Goal: Transaction & Acquisition: Purchase product/service

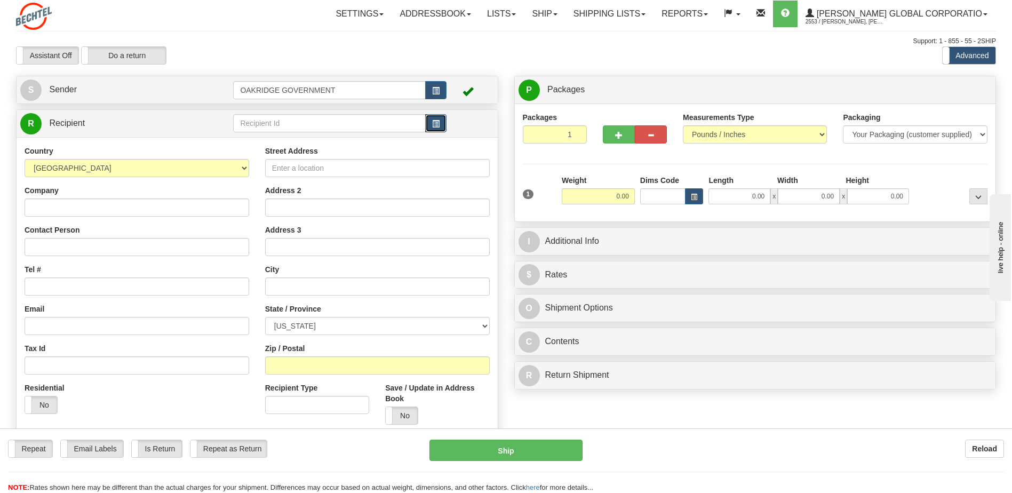
click at [441, 125] on button "button" at bounding box center [435, 123] width 21 height 18
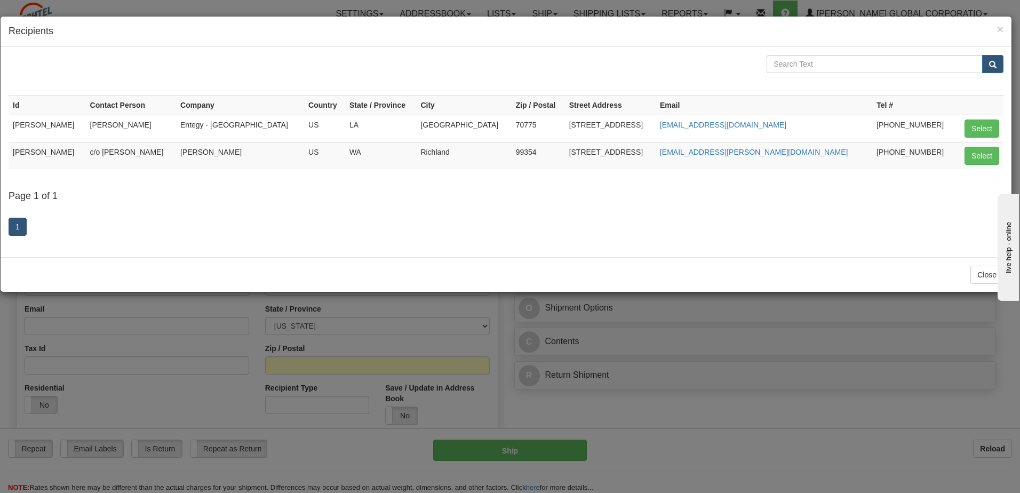
click at [59, 149] on td "[PERSON_NAME]" at bounding box center [47, 155] width 77 height 27
click at [989, 153] on button "Select" at bounding box center [982, 156] width 35 height 18
type input "[PERSON_NAME]"
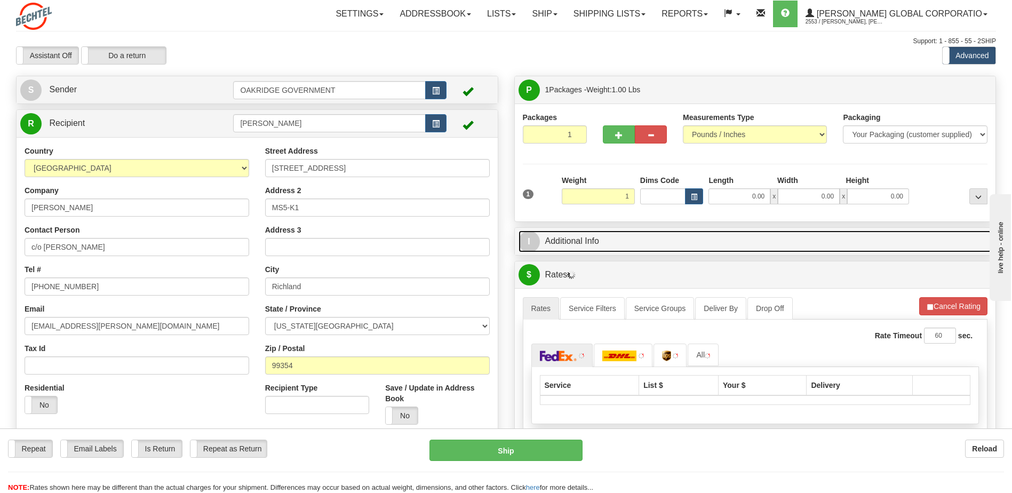
type input "1.00"
click at [628, 247] on link "I Additional Info" at bounding box center [756, 242] width 474 height 22
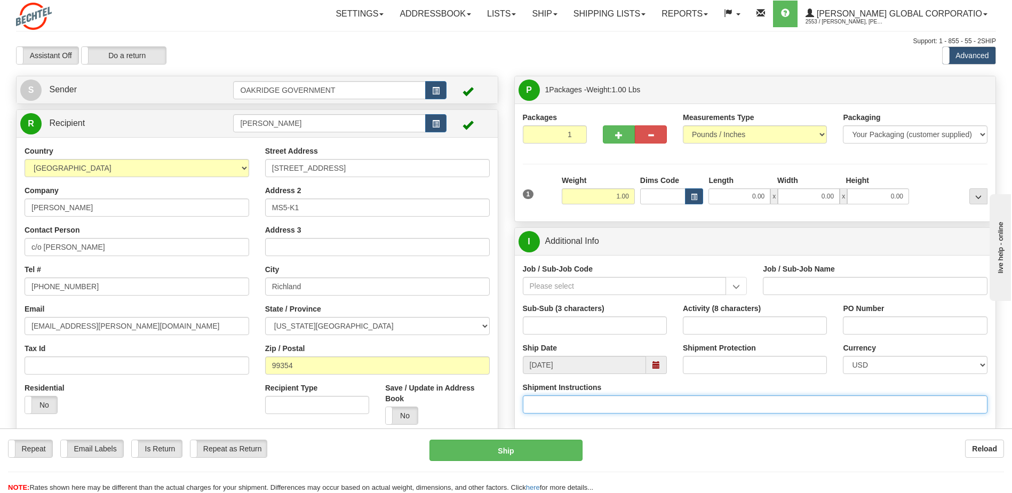
click at [571, 405] on input "Shipment Instructions" at bounding box center [755, 404] width 465 height 18
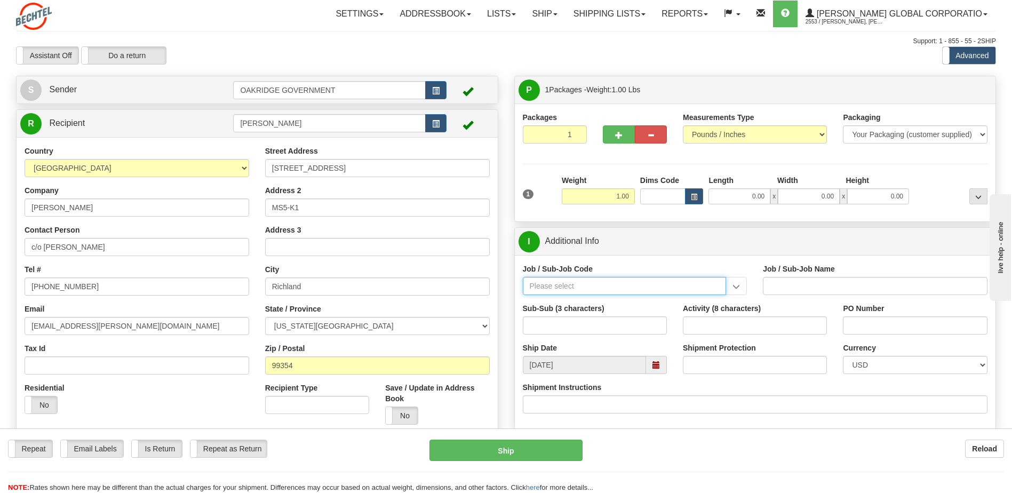
click at [592, 281] on input "Job / Sub-Job Code" at bounding box center [625, 286] width 204 height 18
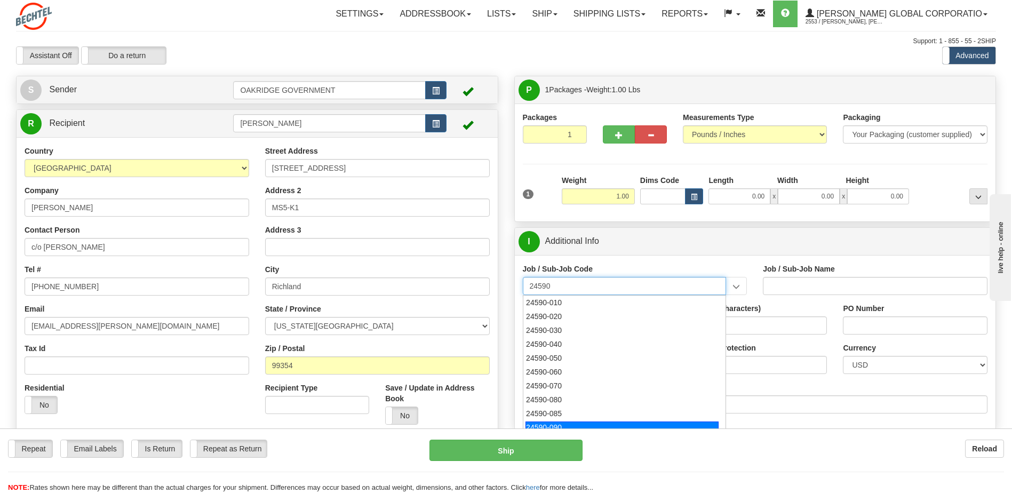
click at [596, 421] on li "24590-090" at bounding box center [625, 428] width 203 height 14
type input "24590-090"
type input "WTP - ALLOCATED COST-SHARED SERVICES"
type input "24590-090"
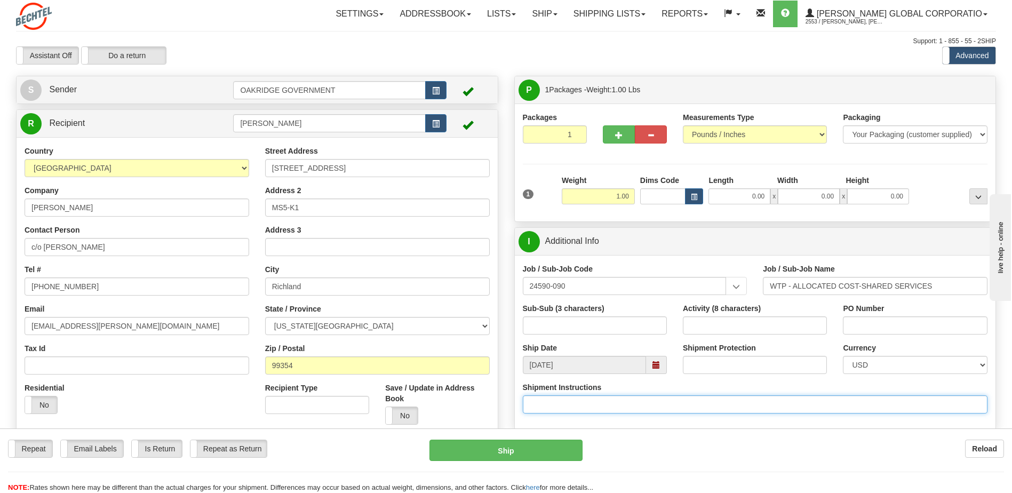
click at [599, 408] on input "Shipment Instructions" at bounding box center [755, 404] width 465 height 18
type input "2"
type input "c"
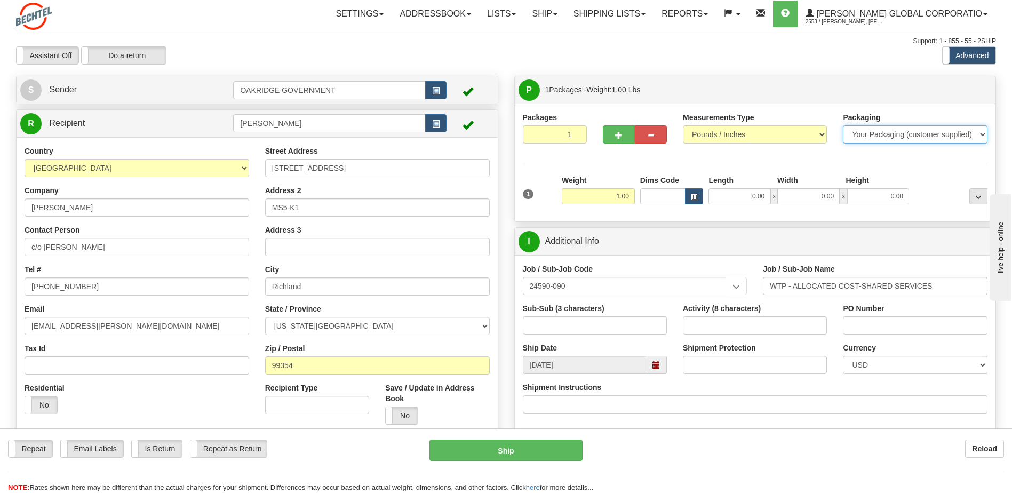
click at [878, 131] on select "Your Packaging (customer supplied) Envelope (carrier supplied) Pack (carrier su…" at bounding box center [915, 134] width 144 height 18
select select "2"
click at [843, 125] on select "Your Packaging (customer supplied) Envelope (carrier supplied) Pack (carrier su…" at bounding box center [915, 134] width 144 height 18
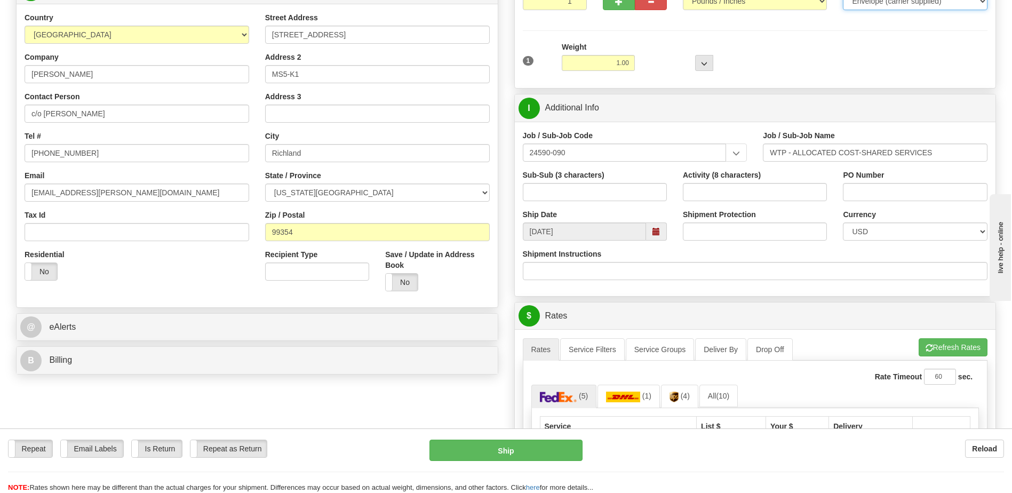
scroll to position [107, 0]
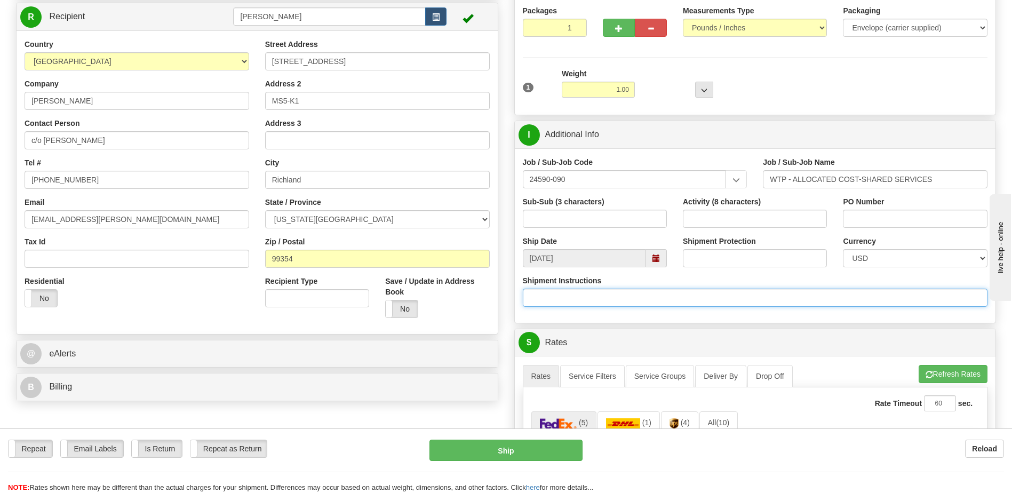
click at [603, 302] on input "Shipment Instructions" at bounding box center [755, 298] width 465 height 18
click at [815, 300] on input "Shipment Instructions" at bounding box center [755, 298] width 465 height 18
click at [678, 300] on input "Shipment Instructions" at bounding box center [755, 298] width 465 height 18
paste input "24590-090-1L0-9010"
type input "Charge # 24590-090-1L0-9010"
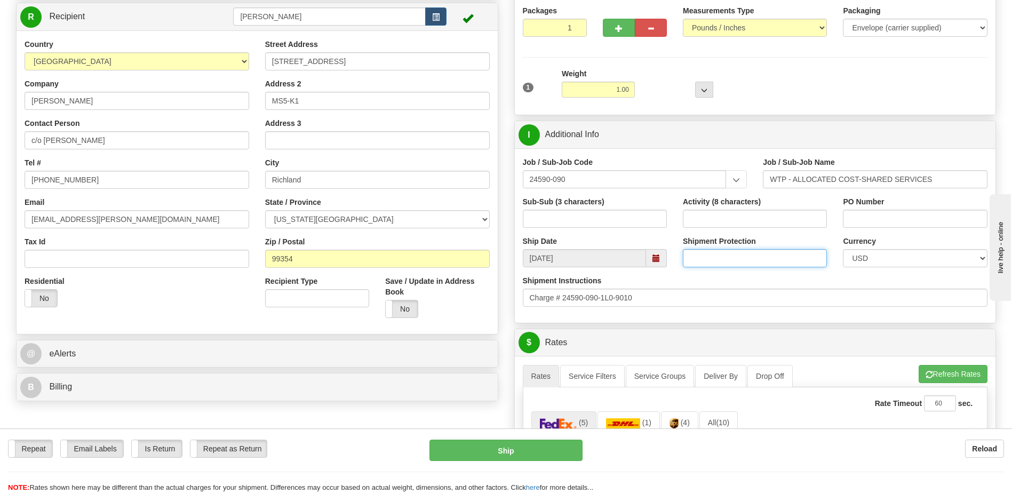
click at [718, 257] on input "Shipment Protection" at bounding box center [755, 258] width 144 height 18
click at [725, 217] on input "Activity (8 characters)" at bounding box center [755, 219] width 144 height 18
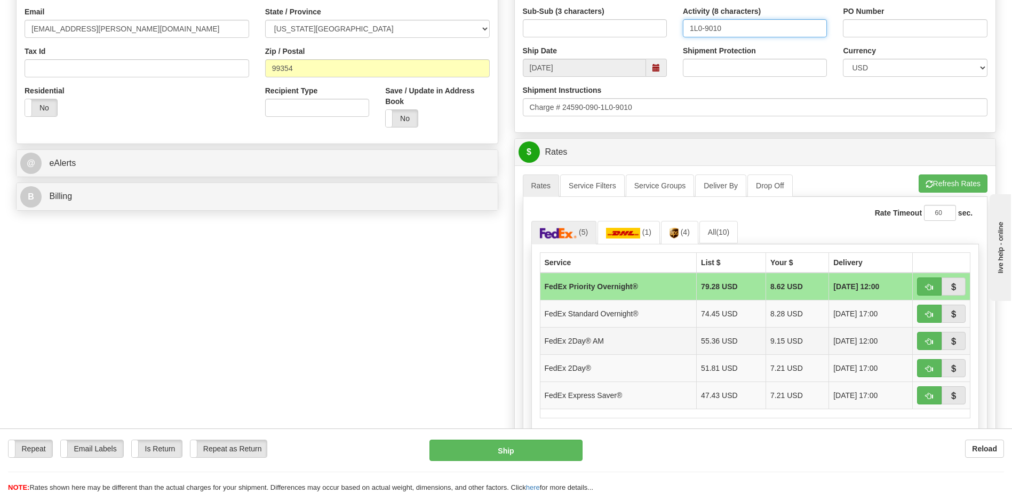
scroll to position [374, 0]
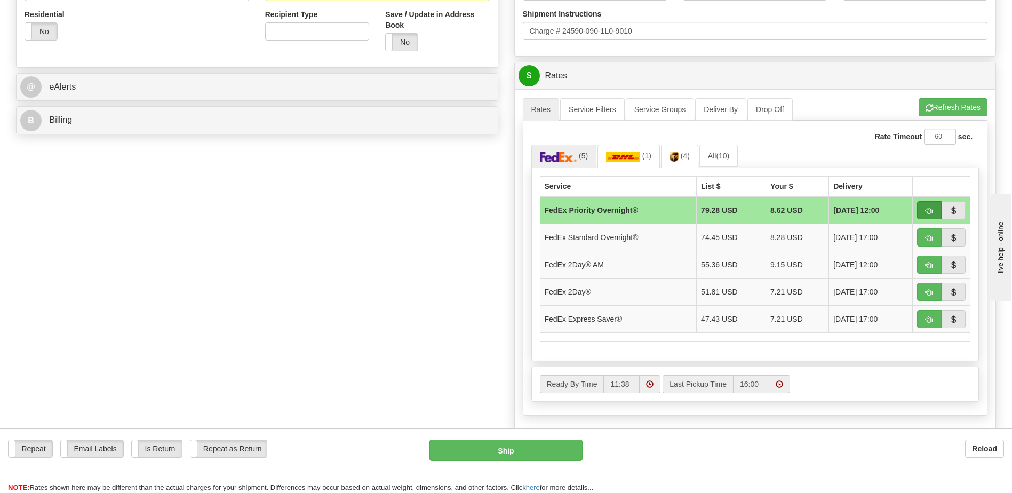
type input "1L0-9010"
click at [926, 212] on span "button" at bounding box center [929, 211] width 7 height 7
type input "01"
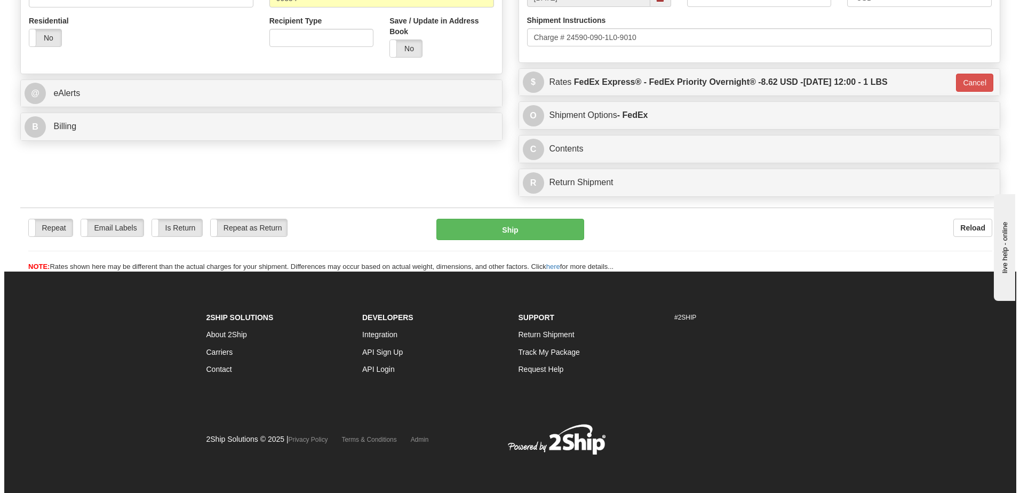
scroll to position [360, 0]
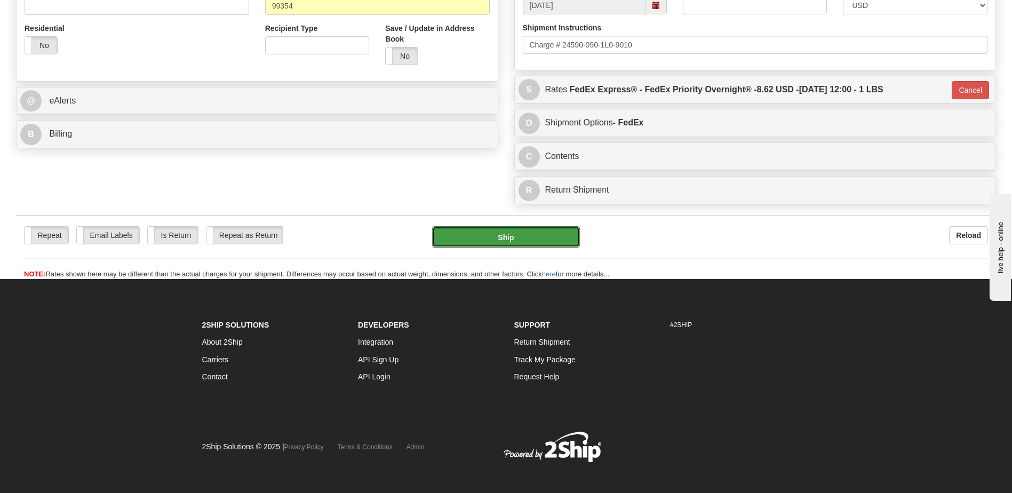
click at [516, 241] on button "Ship" at bounding box center [505, 236] width 147 height 21
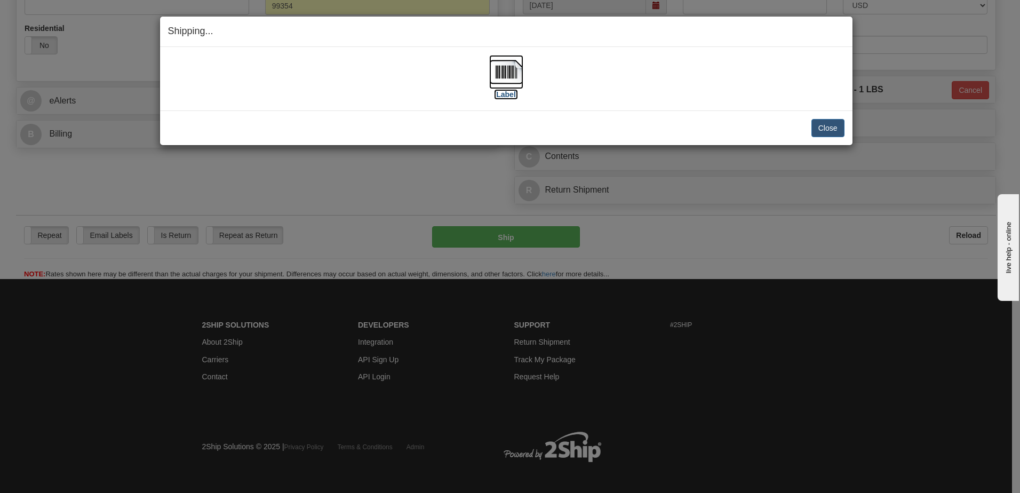
click at [506, 97] on label "[Label]" at bounding box center [506, 94] width 25 height 11
click at [508, 97] on label "[Label]" at bounding box center [506, 94] width 25 height 11
